Goal: Task Accomplishment & Management: Manage account settings

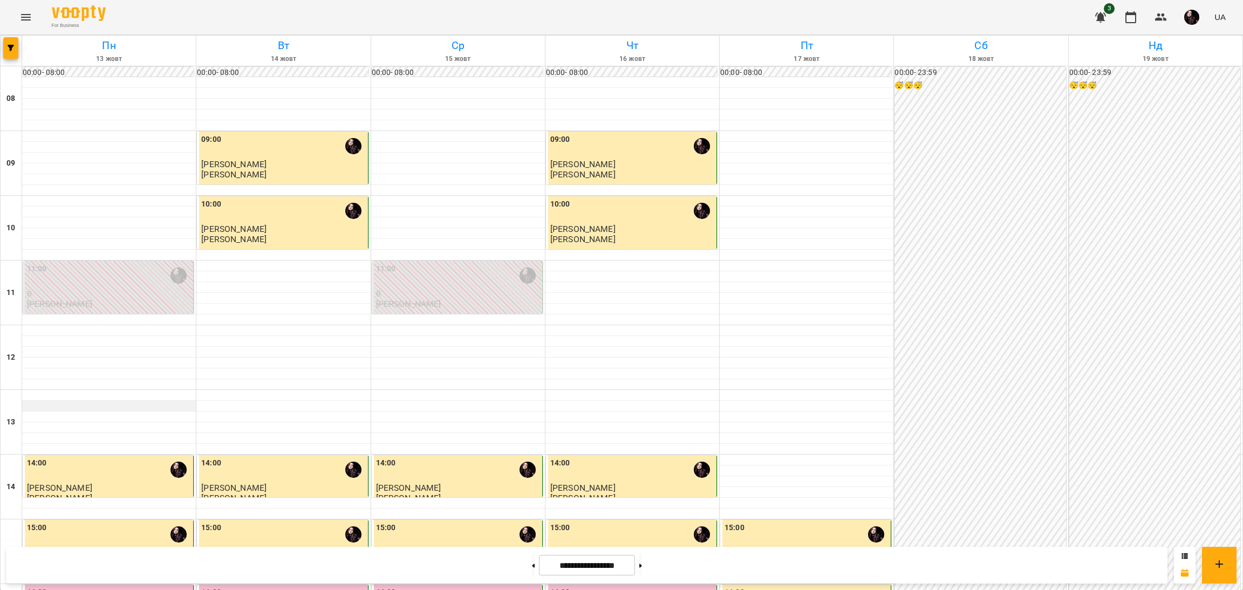
scroll to position [154, 0]
click at [258, 587] on div "16:00" at bounding box center [283, 599] width 164 height 25
click at [278, 587] on div "16:00" at bounding box center [283, 599] width 164 height 25
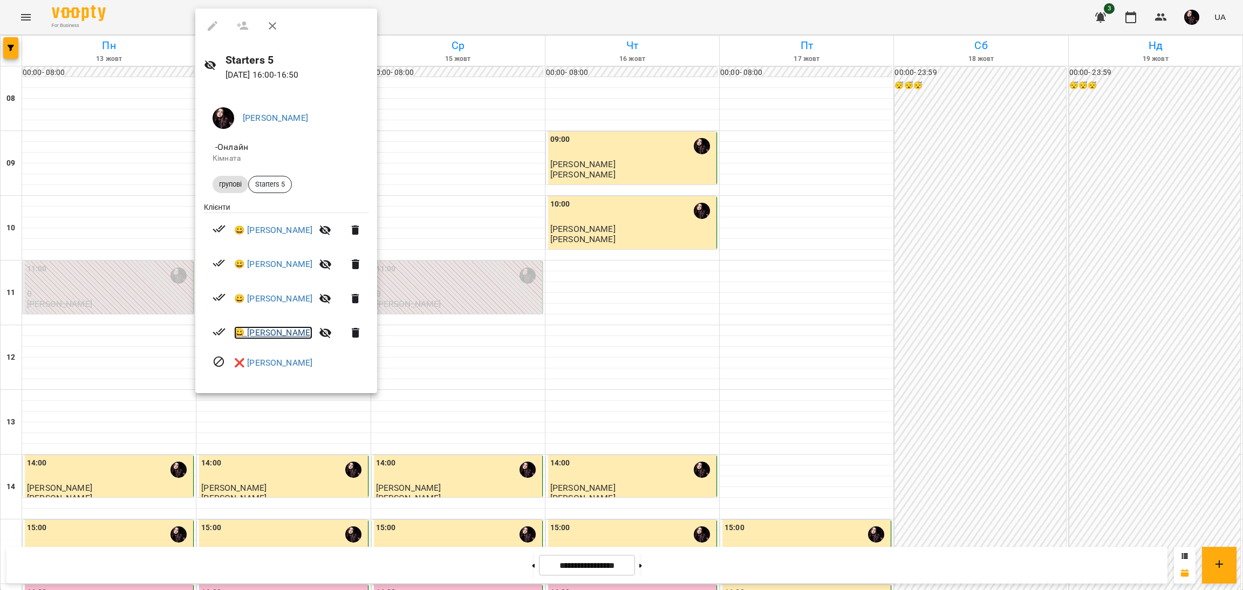
click at [280, 334] on link "😀 Іван Сімінов" at bounding box center [273, 332] width 78 height 13
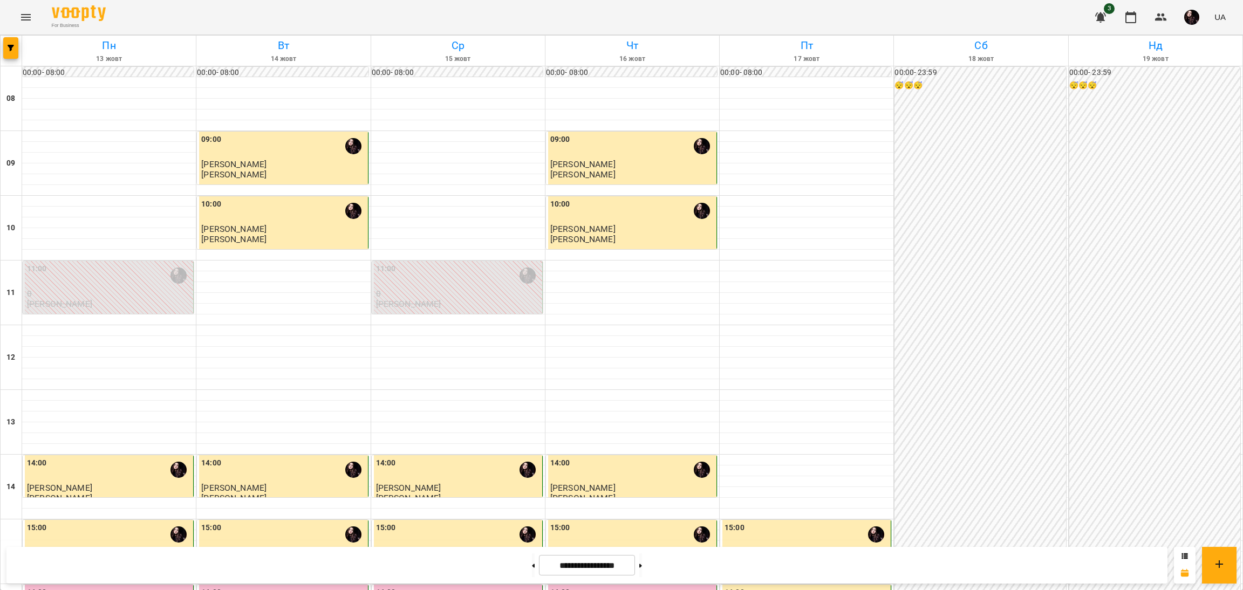
scroll to position [242, 0]
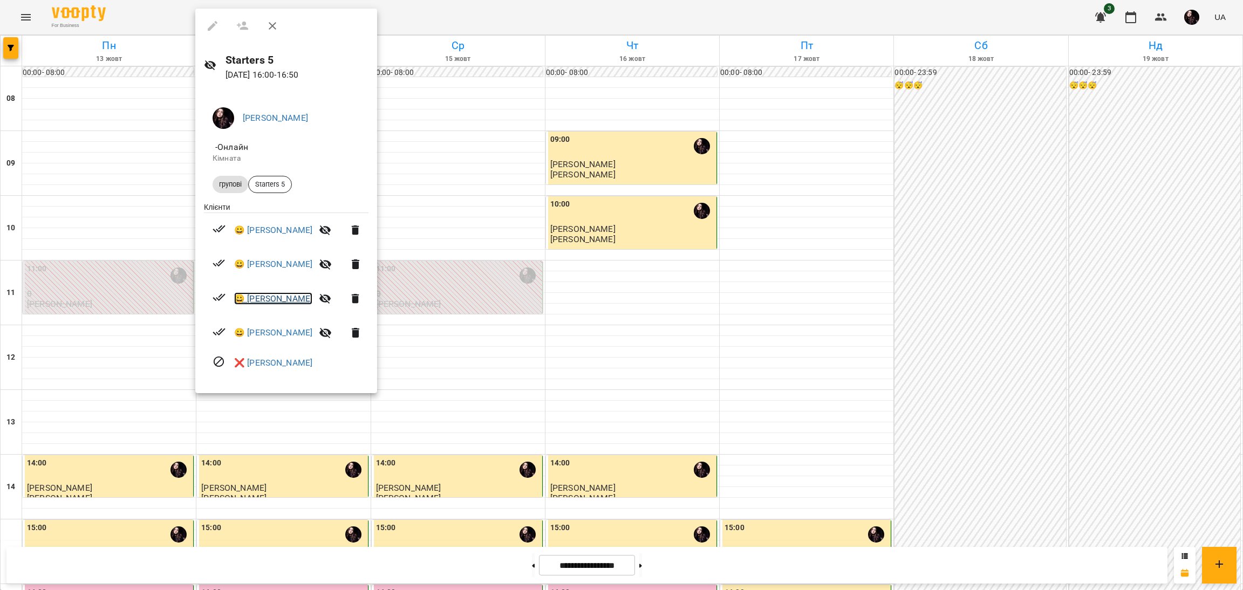
click at [268, 298] on link "😀 Ауріка Чепа" at bounding box center [273, 298] width 78 height 13
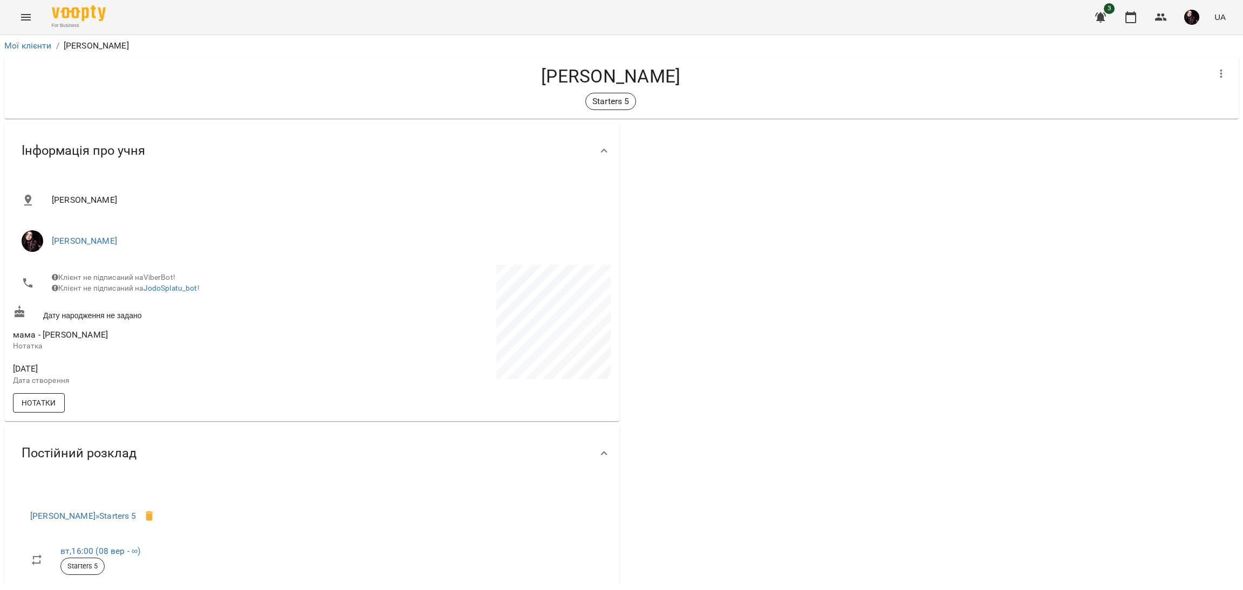
click at [47, 409] on span "Нотатки" at bounding box center [39, 402] width 35 height 13
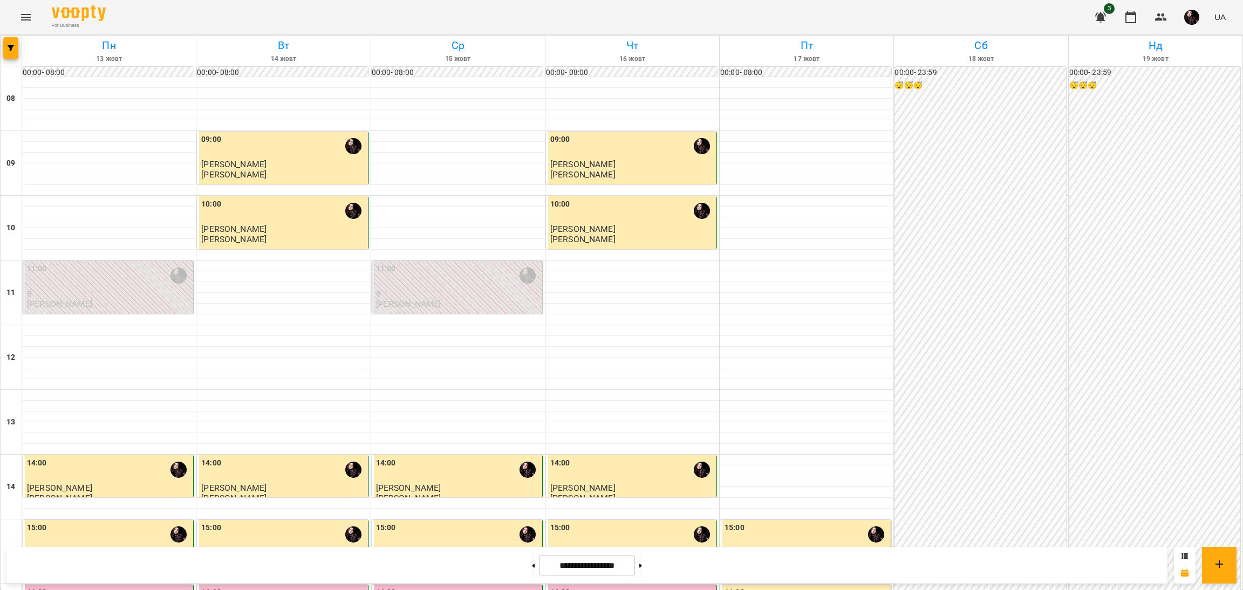
scroll to position [162, 0]
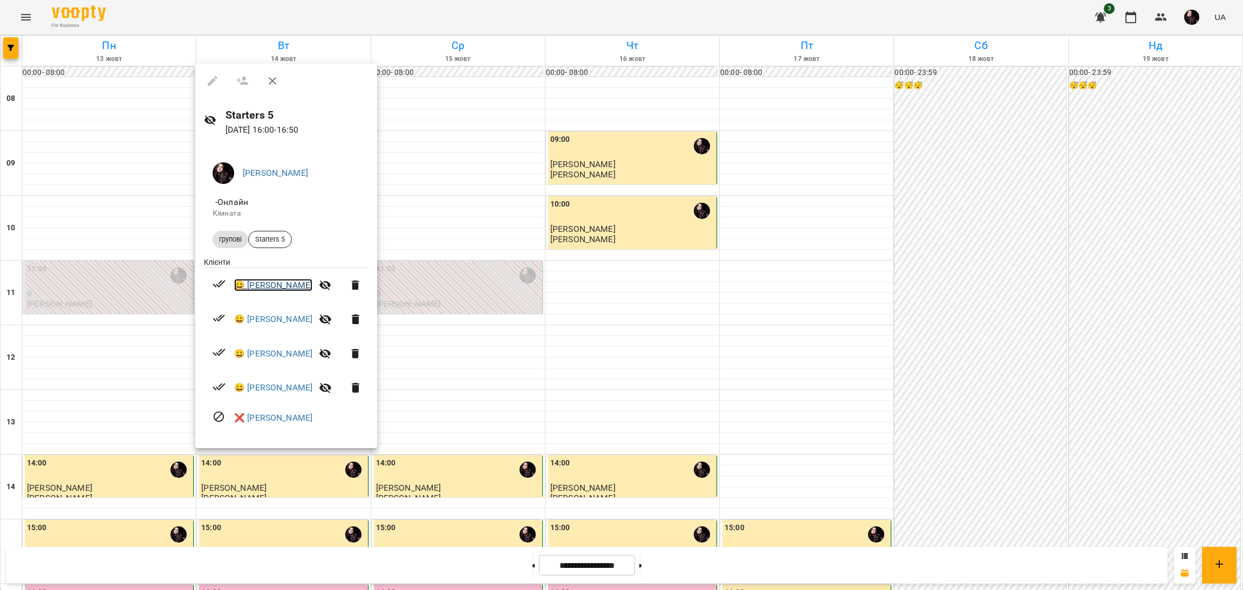
click at [307, 289] on link "😀 Ульяна Кравчишин" at bounding box center [273, 285] width 78 height 13
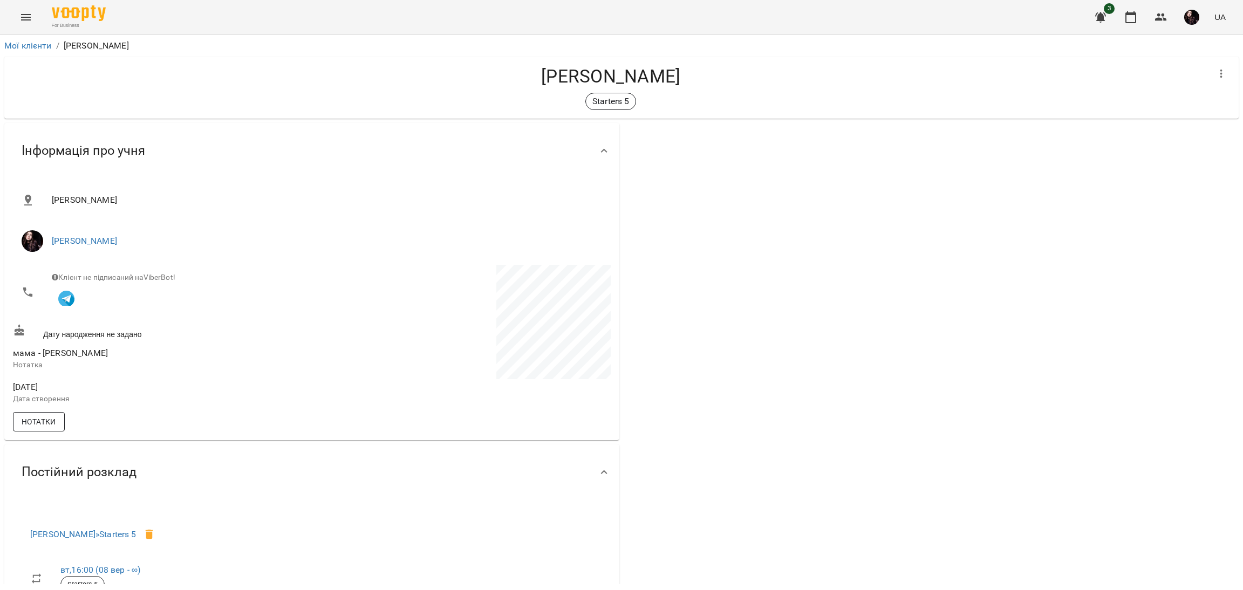
click at [54, 424] on span "Нотатки" at bounding box center [39, 421] width 35 height 13
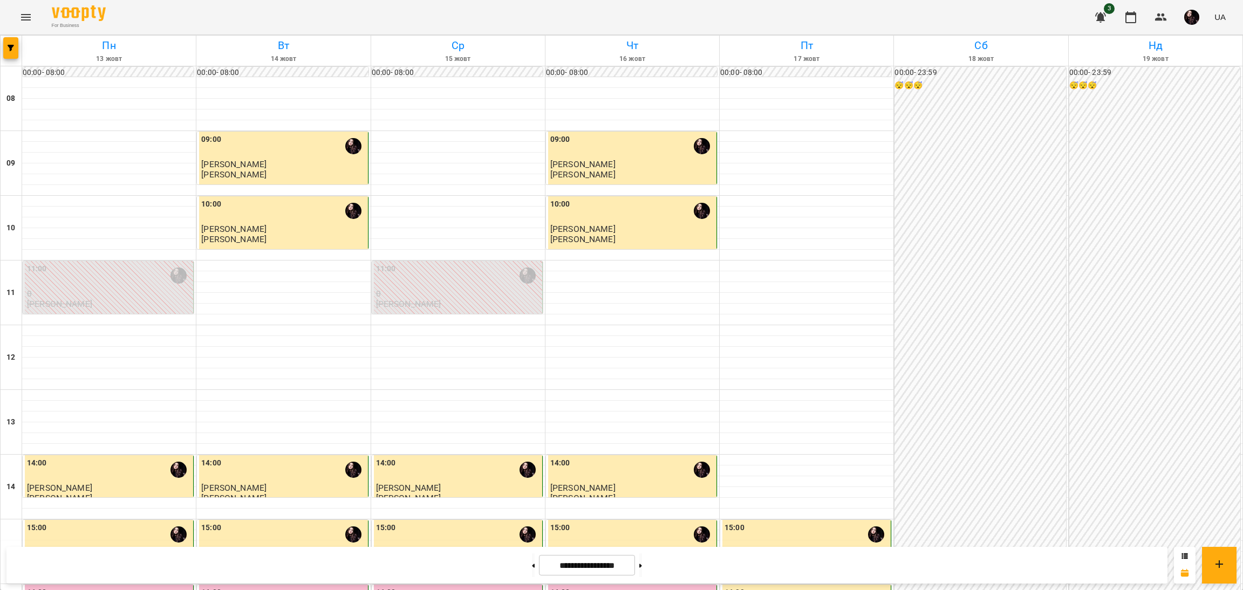
scroll to position [242, 0]
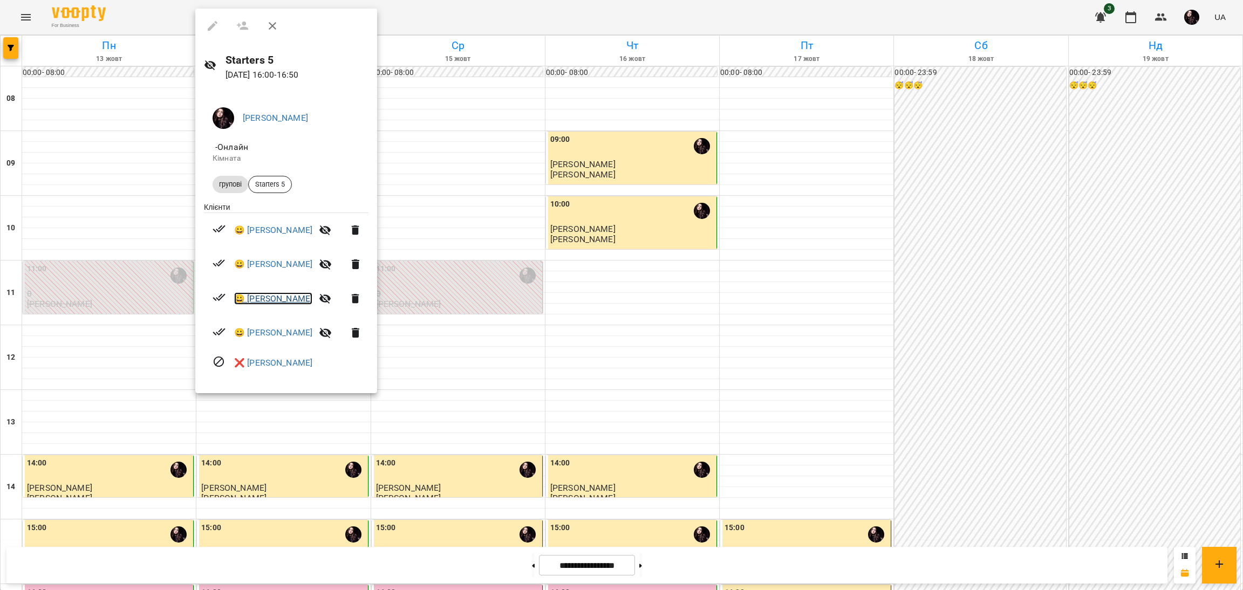
click at [279, 300] on link "😀 Ауріка Чепа" at bounding box center [273, 298] width 78 height 13
